Goal: Task Accomplishment & Management: Manage account settings

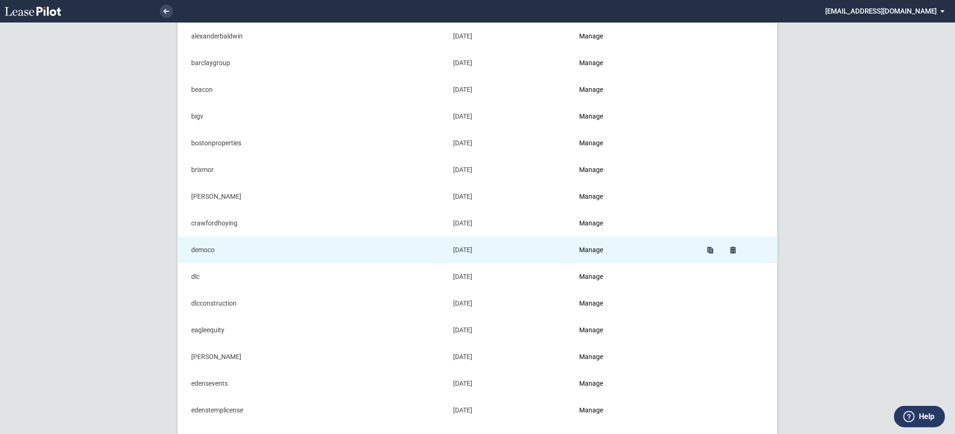
scroll to position [125, 0]
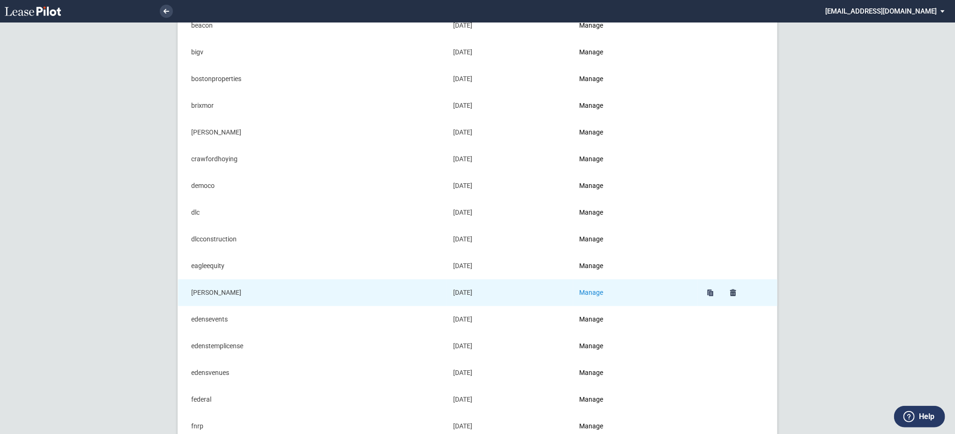
click at [595, 292] on link "Manage" at bounding box center [591, 292] width 24 height 7
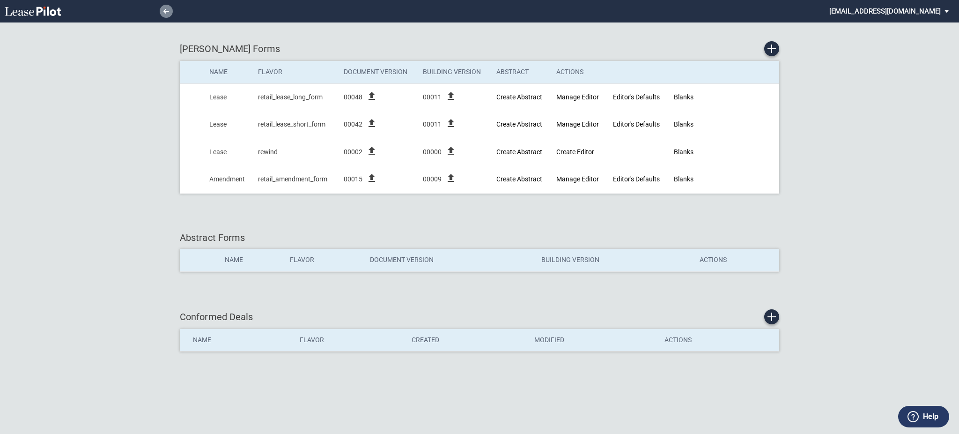
click at [163, 12] on icon at bounding box center [166, 11] width 6 height 5
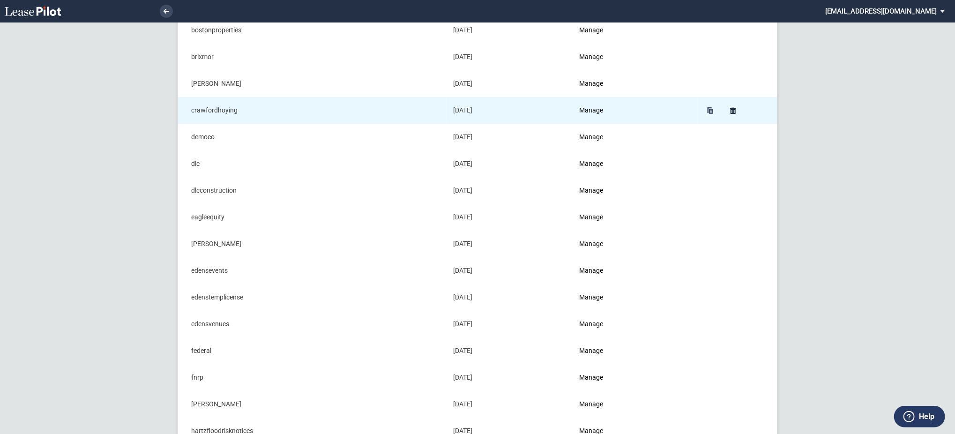
scroll to position [312, 0]
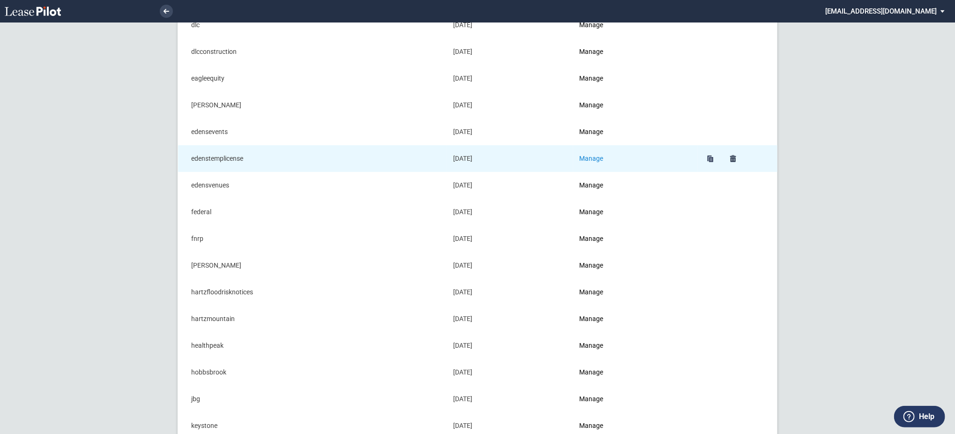
click at [597, 161] on link "Manage" at bounding box center [591, 158] width 24 height 7
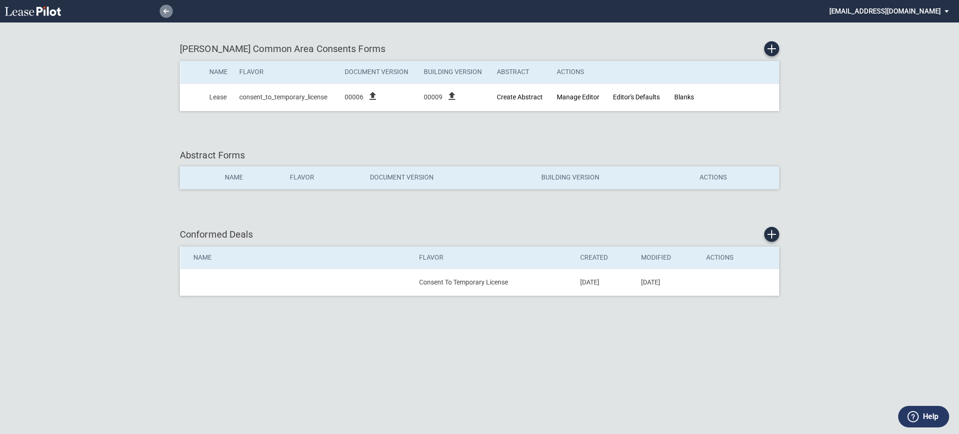
click at [161, 13] on link at bounding box center [166, 11] width 13 height 13
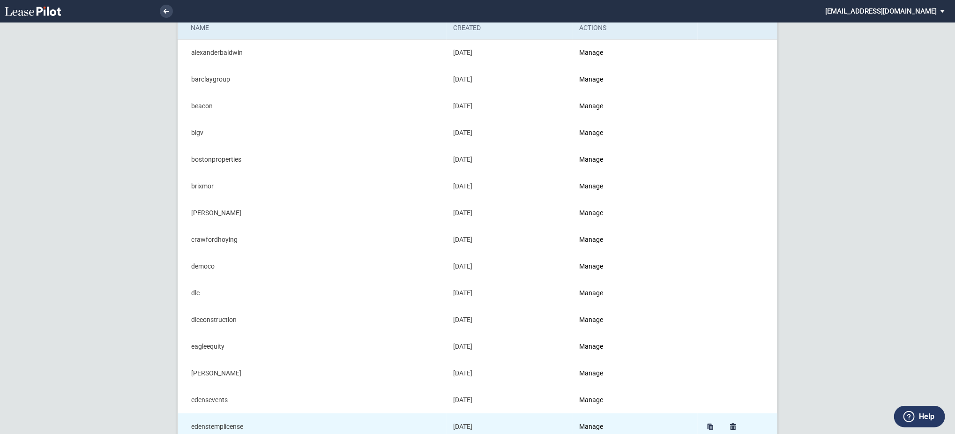
scroll to position [62, 0]
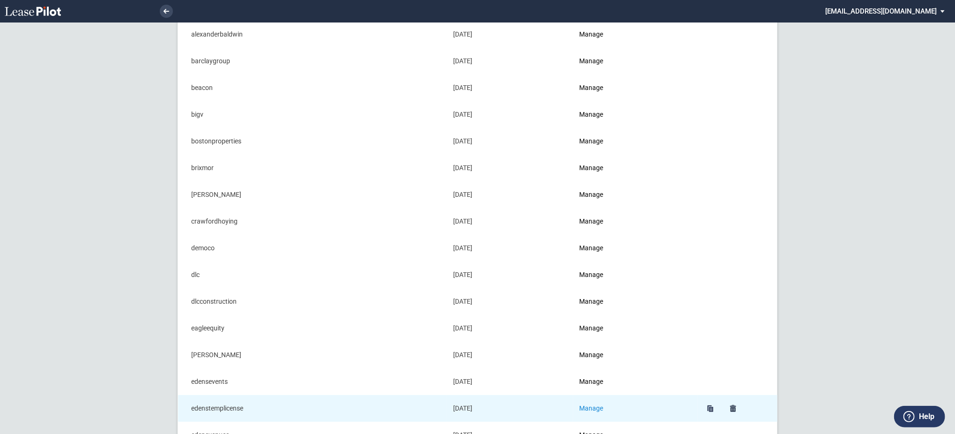
click at [597, 405] on link "Manage" at bounding box center [591, 407] width 24 height 7
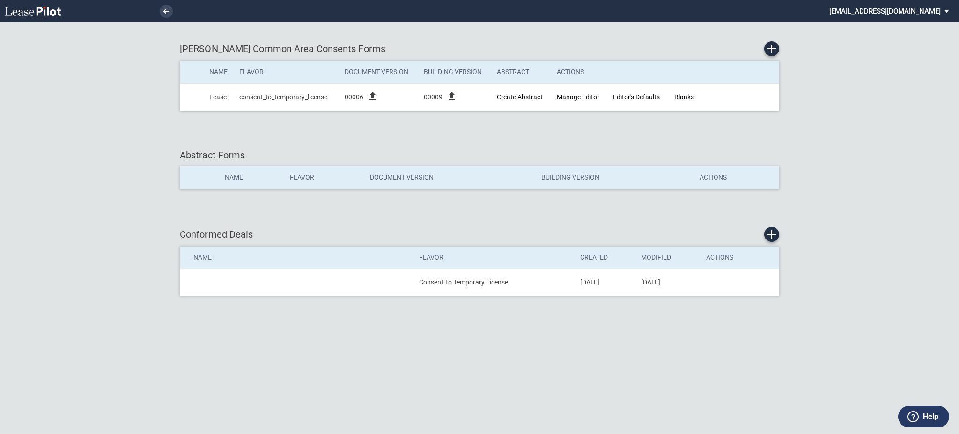
click at [163, 20] on li at bounding box center [134, 11] width 77 height 22
click at [171, 15] on link at bounding box center [166, 11] width 13 height 13
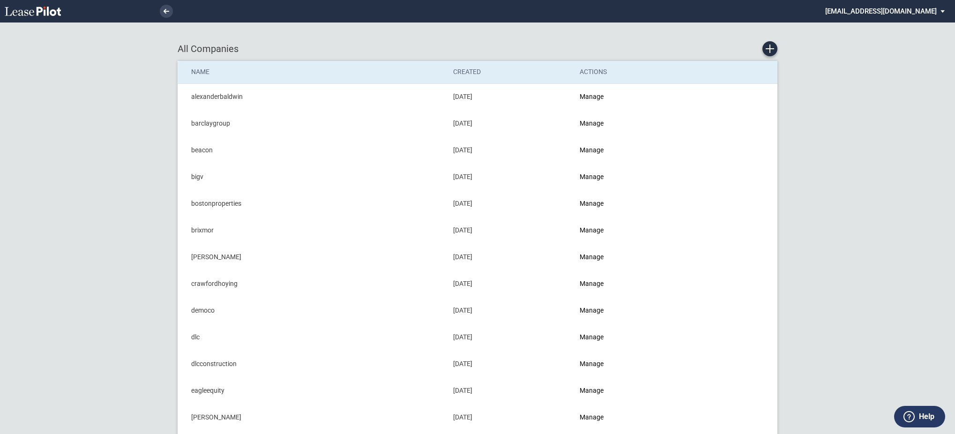
scroll to position [187, 0]
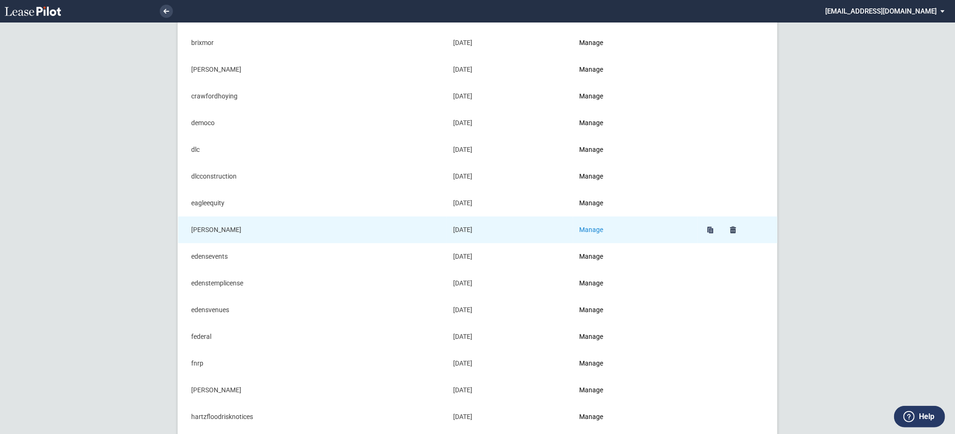
click at [600, 231] on link "Manage" at bounding box center [591, 229] width 24 height 7
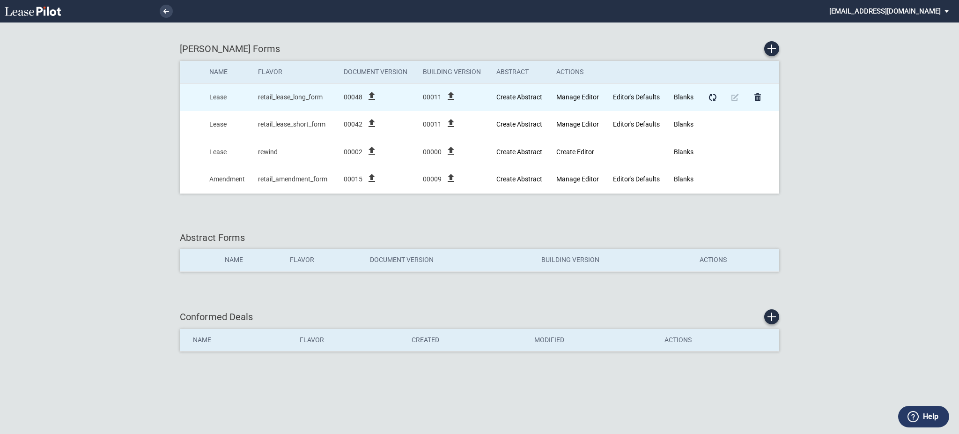
click at [374, 96] on icon "file_upload" at bounding box center [371, 95] width 11 height 11
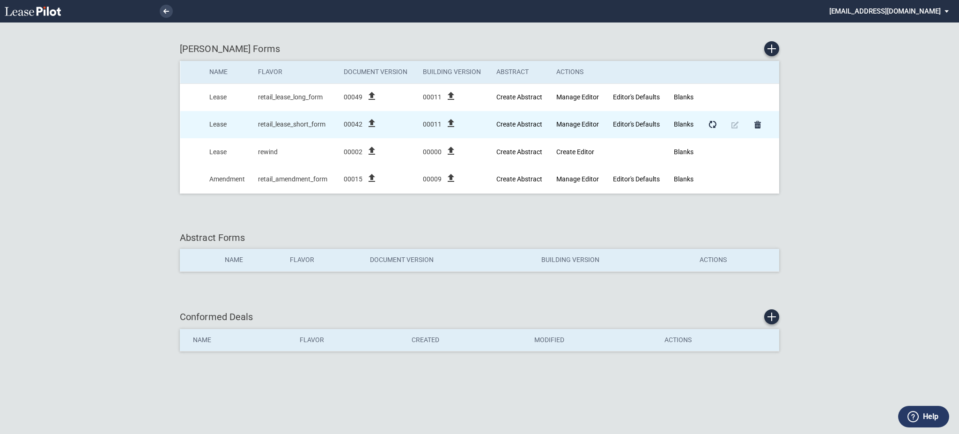
click at [400, 119] on div "00042 file_upload" at bounding box center [378, 125] width 69 height 14
click at [371, 124] on icon "file_upload" at bounding box center [371, 123] width 11 height 11
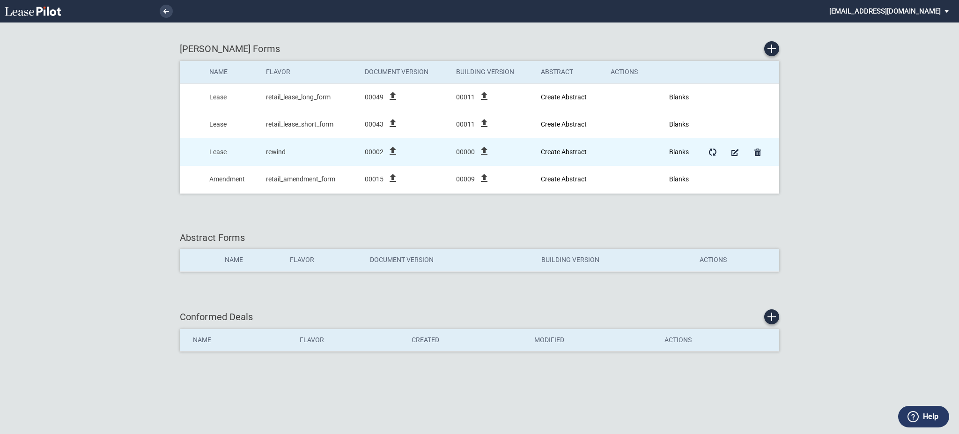
click at [398, 148] on icon "file_upload" at bounding box center [392, 150] width 11 height 11
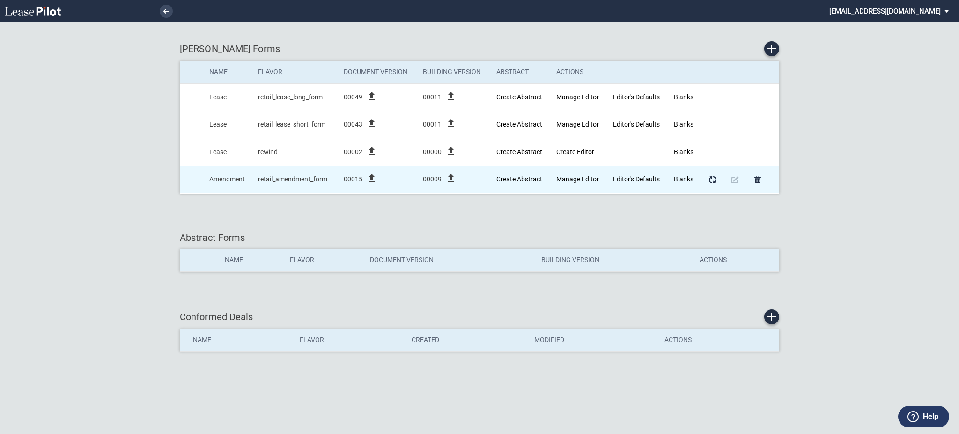
click at [372, 180] on icon "file_upload" at bounding box center [371, 177] width 11 height 11
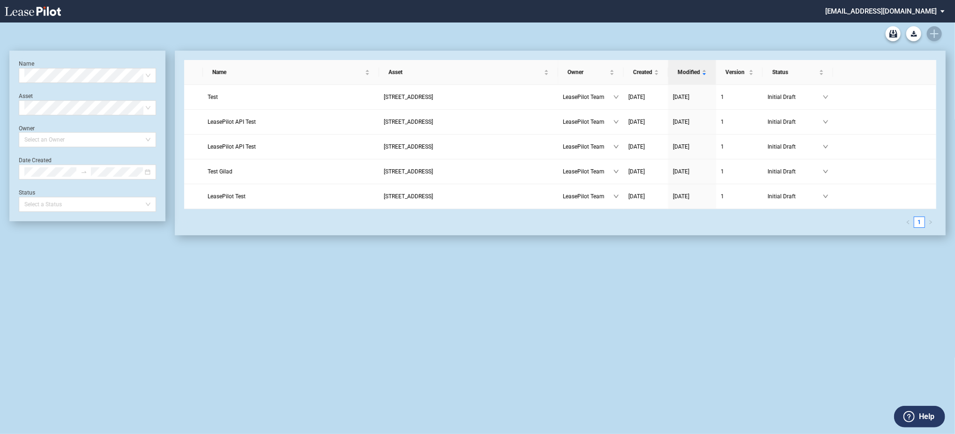
click at [896, 10] on md-select "admin@leasepilot.co Super Admin Area Admin Area Settings Sign Out" at bounding box center [888, 10] width 128 height 21
click at [874, 28] on div "Super Admin Area" at bounding box center [895, 25] width 52 height 9
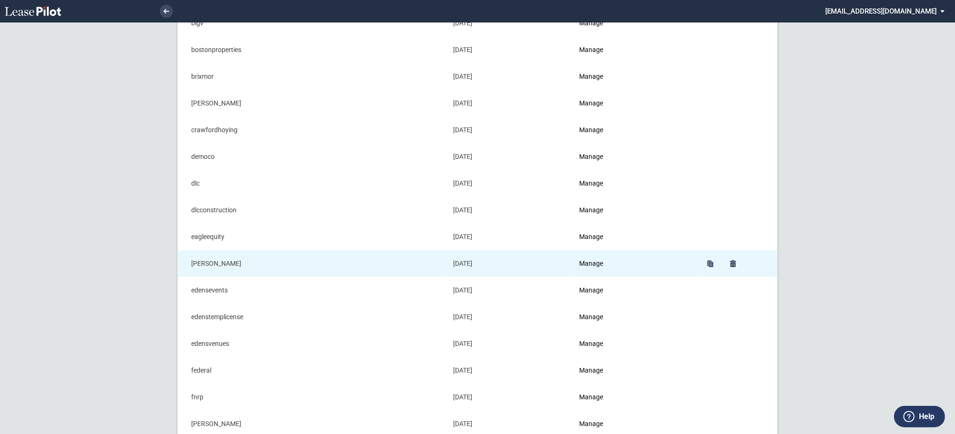
scroll to position [187, 0]
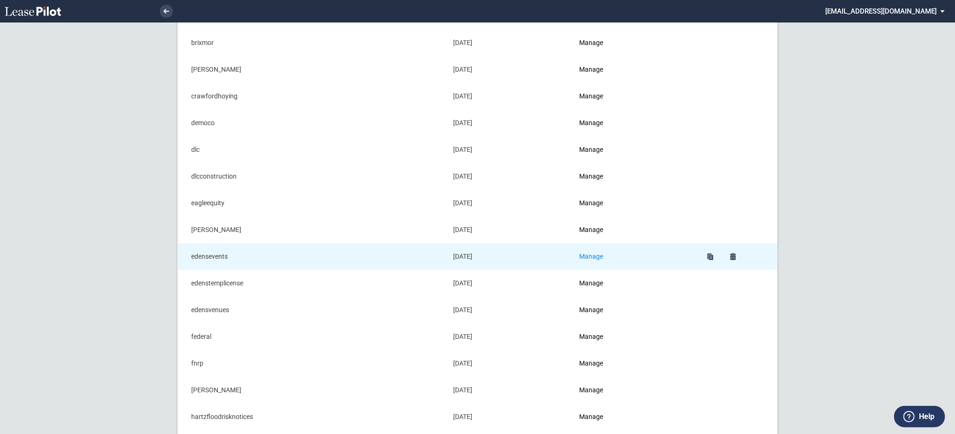
click at [598, 254] on link "Manage" at bounding box center [591, 255] width 24 height 7
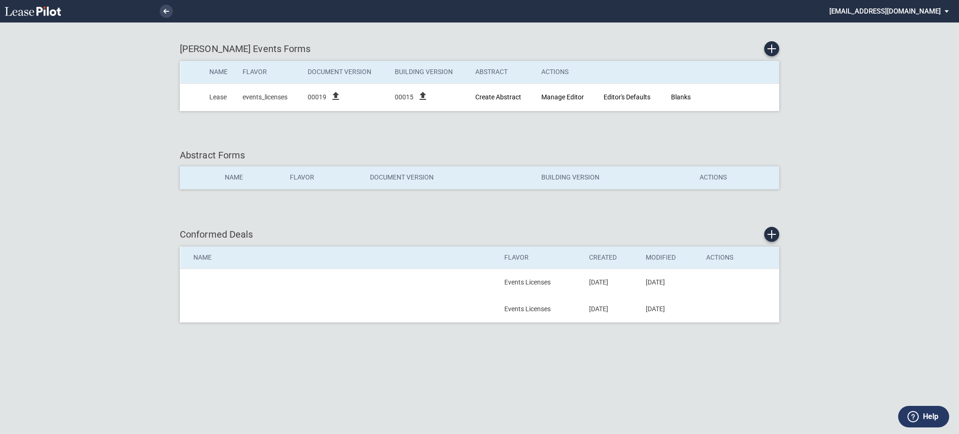
click at [138, 157] on div "[PERSON_NAME] Events Forms Name Flavor Document Version Building Version Abstra…" at bounding box center [479, 217] width 959 height 434
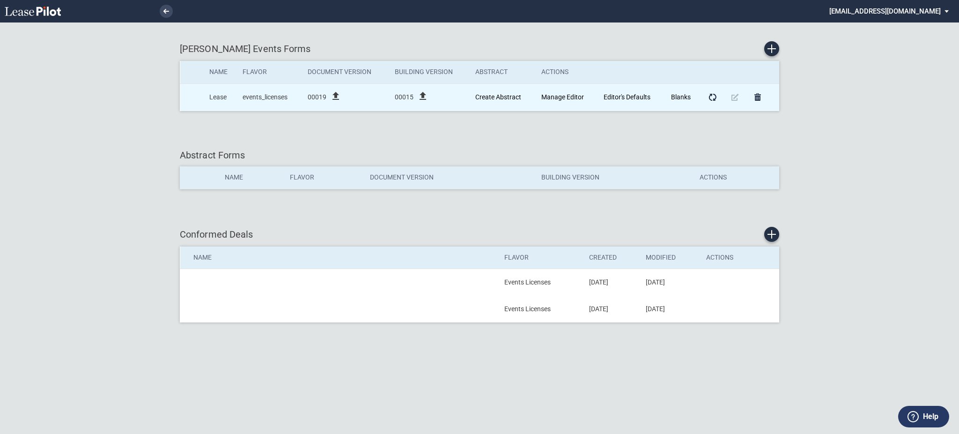
click at [340, 95] on icon "file_upload" at bounding box center [335, 95] width 11 height 11
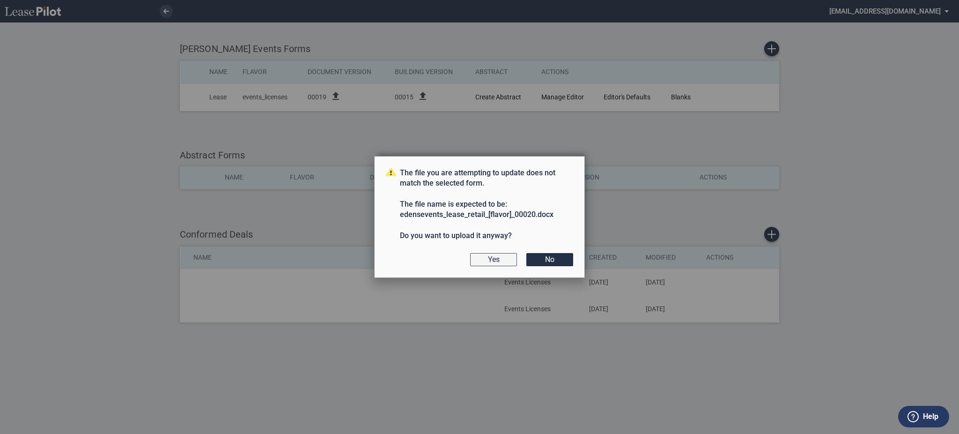
click at [505, 265] on button "Yes" at bounding box center [493, 259] width 47 height 13
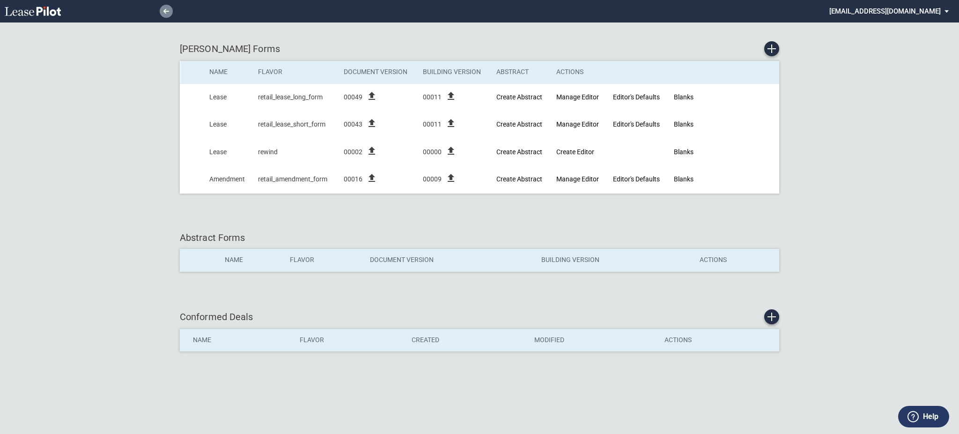
click at [163, 14] on link at bounding box center [166, 11] width 13 height 13
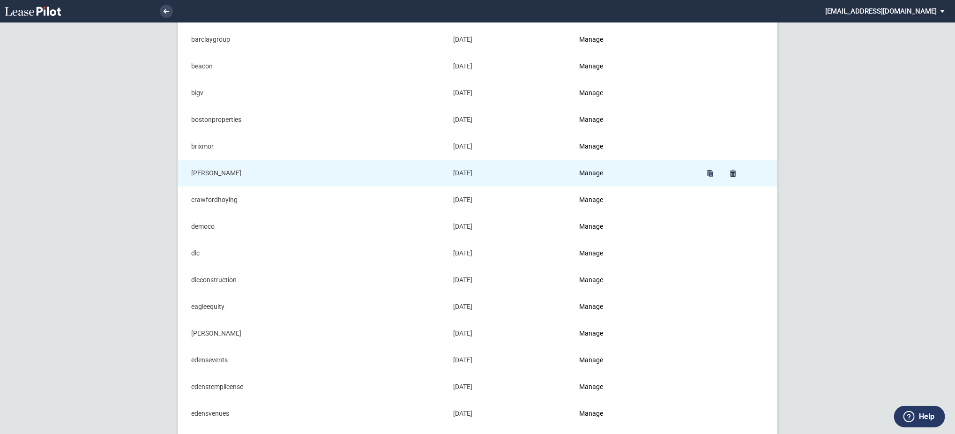
scroll to position [125, 0]
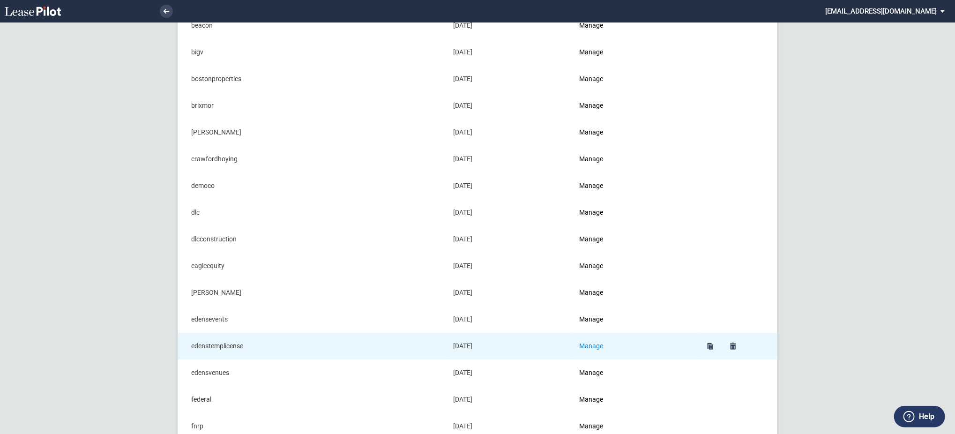
click at [591, 342] on link "Manage" at bounding box center [591, 345] width 24 height 7
click at [594, 349] on link "Manage" at bounding box center [591, 345] width 24 height 7
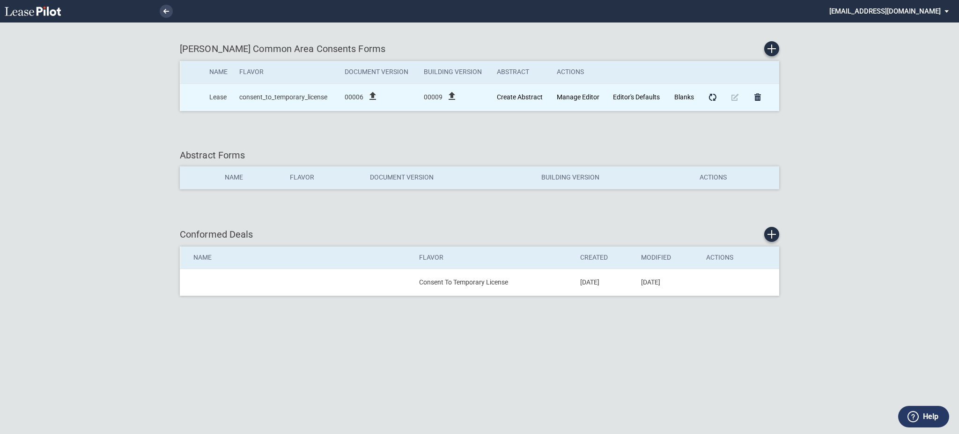
click at [372, 100] on icon "file_upload" at bounding box center [372, 95] width 11 height 11
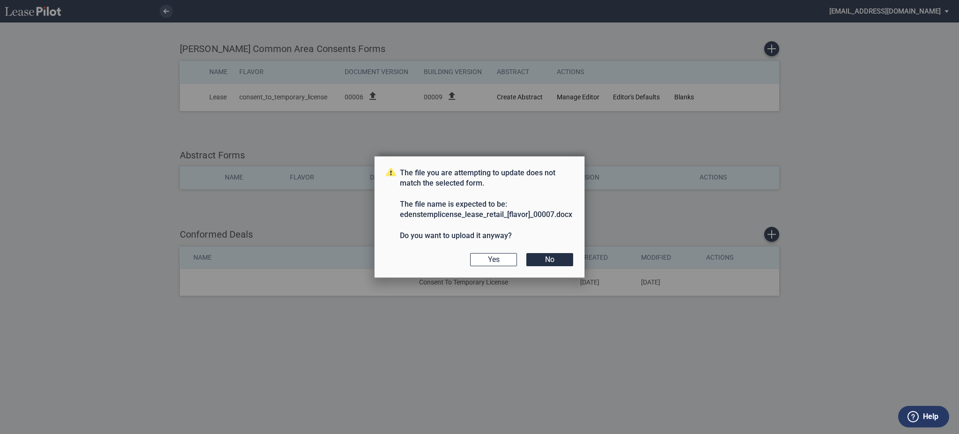
drag, startPoint x: 541, startPoint y: 261, endPoint x: 428, endPoint y: 154, distance: 155.4
click at [541, 260] on button "No" at bounding box center [550, 259] width 47 height 13
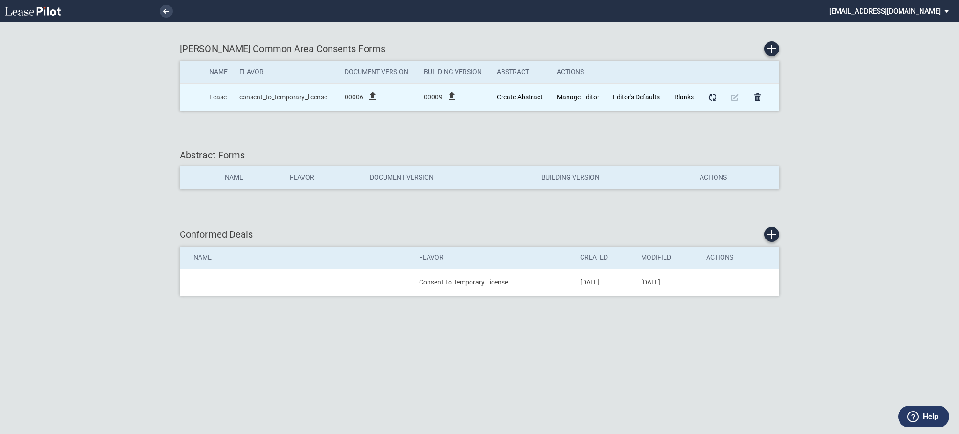
click at [373, 90] on icon "file_upload" at bounding box center [372, 95] width 11 height 11
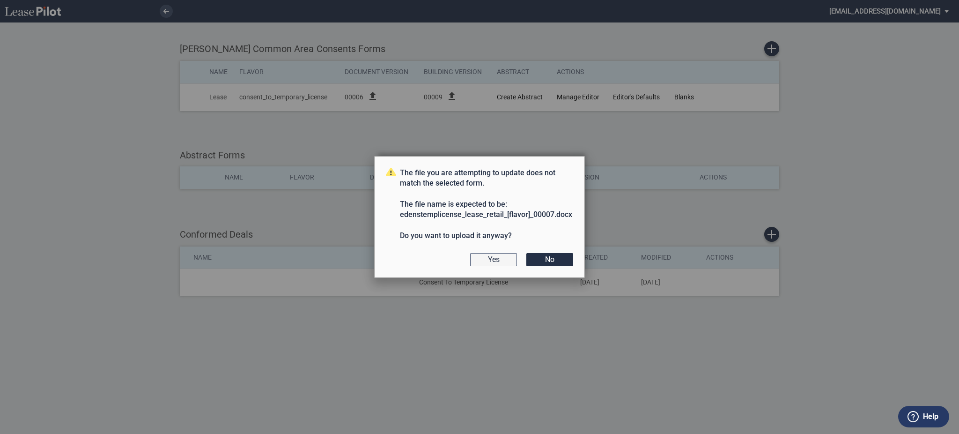
click at [489, 254] on button "Yes" at bounding box center [493, 259] width 47 height 13
